Goal: Communication & Community: Answer question/provide support

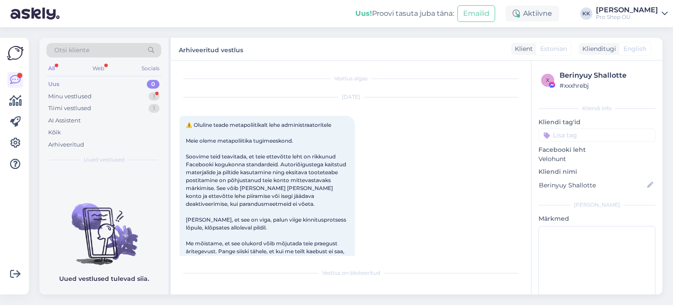
click at [78, 93] on div "Minu vestlused" at bounding box center [69, 96] width 43 height 9
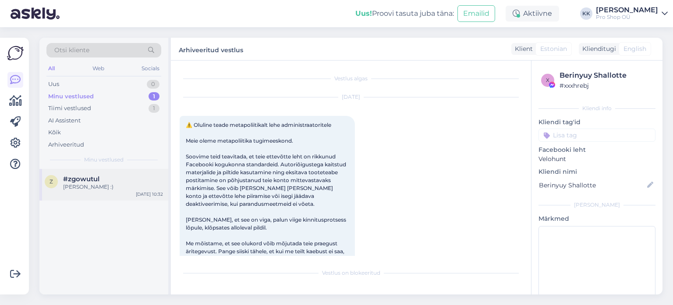
drag, startPoint x: 81, startPoint y: 180, endPoint x: 110, endPoint y: 184, distance: 30.1
click at [81, 180] on span "#zgowutul" at bounding box center [81, 179] width 36 height 8
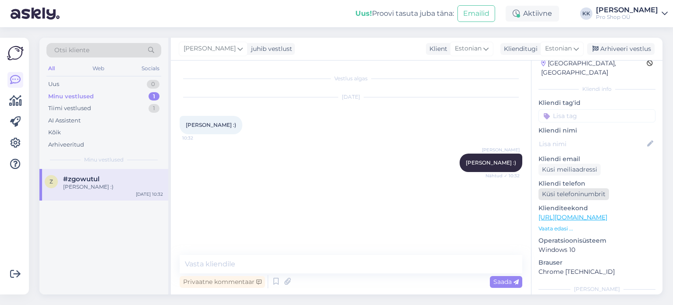
scroll to position [44, 0]
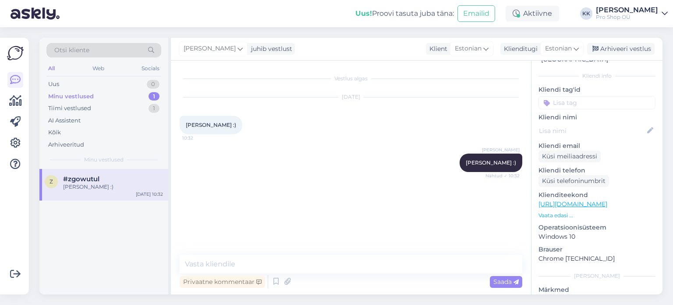
click at [585, 199] on div "Klienditeekond [URL][DOMAIN_NAME] Vaata edasi ..." at bounding box center [597, 204] width 117 height 29
click at [585, 200] on link "[URL][DOMAIN_NAME]" at bounding box center [573, 204] width 69 height 8
click at [66, 82] on div "Uus 1" at bounding box center [103, 84] width 115 height 12
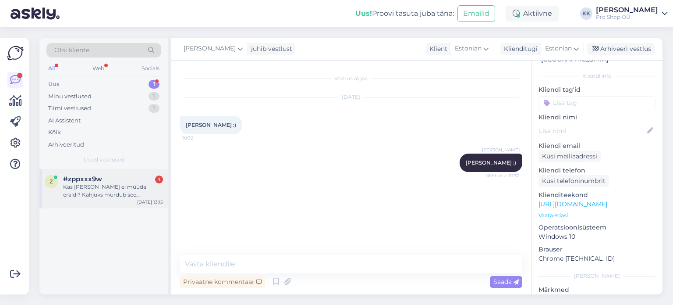
click at [81, 198] on div "Kas [PERSON_NAME] ei müüda eraldi? Kahjuks murdub see [PERSON_NAME] ära kergest…" at bounding box center [113, 191] width 100 height 16
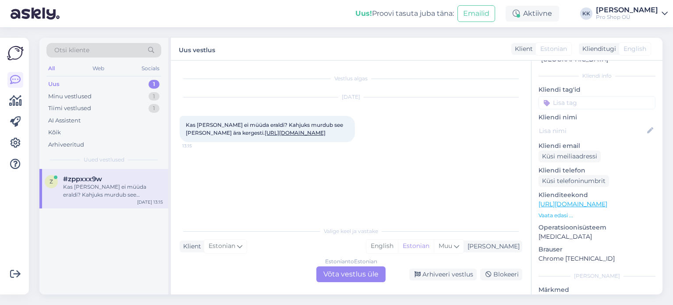
click at [347, 275] on div "Estonian to Estonian Võta vestlus üle" at bounding box center [351, 274] width 69 height 16
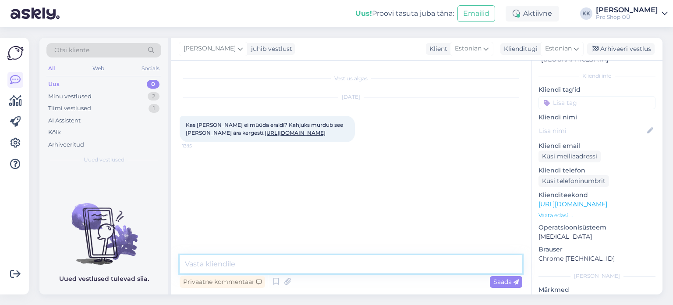
click at [323, 263] on textarea at bounding box center [351, 264] width 343 height 18
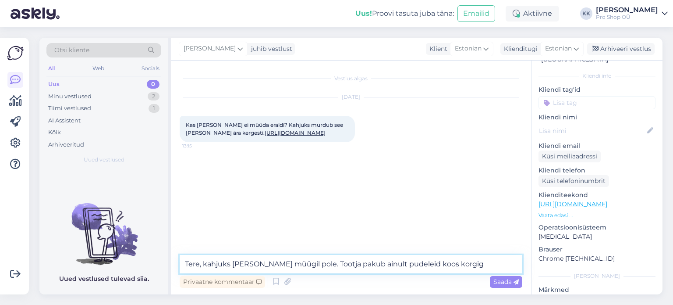
type textarea "Tere, kahjuks [PERSON_NAME] müügil pole. Tootja pakub ainult pudeleid koos korg…"
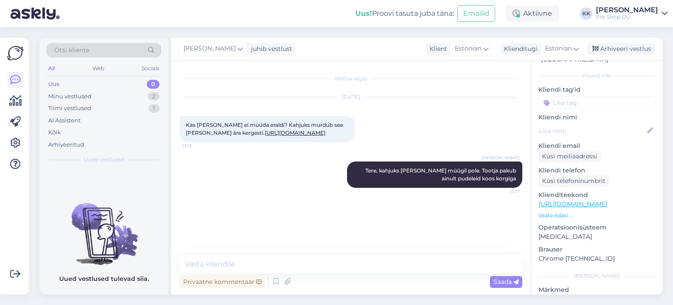
click at [46, 12] on img at bounding box center [35, 13] width 49 height 27
